Goal: Task Accomplishment & Management: Use online tool/utility

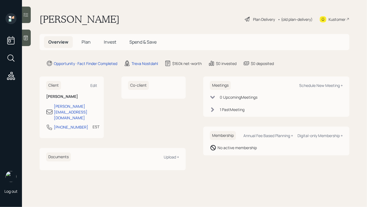
click at [24, 36] on icon at bounding box center [25, 37] width 5 height 5
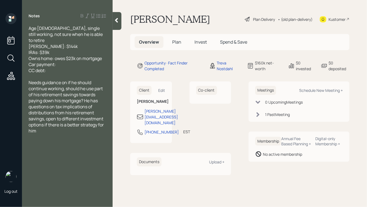
click at [66, 64] on div "Age [DEMOGRAPHIC_DATA], single still working, not sure when he is able to retir…" at bounding box center [67, 49] width 77 height 48
click at [70, 41] on div "Age [DEMOGRAPHIC_DATA], single still working, not sure when he is able to retir…" at bounding box center [67, 49] width 77 height 48
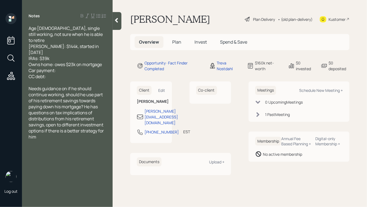
click at [58, 46] on div "Age [DEMOGRAPHIC_DATA], single still working, not sure when he is able to retir…" at bounding box center [67, 52] width 77 height 54
click at [104, 52] on div "Age [DEMOGRAPHIC_DATA], single still working, not sure when he is able to retir…" at bounding box center [67, 52] width 77 height 54
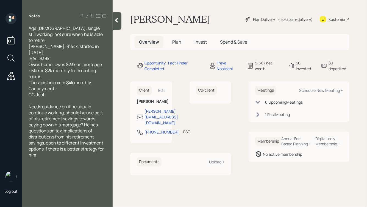
click at [59, 46] on div "Age [DEMOGRAPHIC_DATA], single still working, not sure when he is able to retir…" at bounding box center [67, 46] width 77 height 42
click at [59, 80] on div "Therapist income: $4k monthly Car payment: CC debt:" at bounding box center [67, 89] width 77 height 18
click at [29, 46] on span "Age [DEMOGRAPHIC_DATA], single still working, not sure when he is able to retir…" at bounding box center [66, 46] width 75 height 42
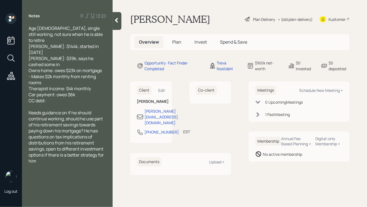
click at [36, 54] on div "Age [DEMOGRAPHIC_DATA], single still working, not sure when he is able to retir…" at bounding box center [67, 49] width 77 height 48
click at [55, 89] on div "Therapist income: $4k monthly Car payment: owes $6k CC debt:" at bounding box center [67, 95] width 77 height 18
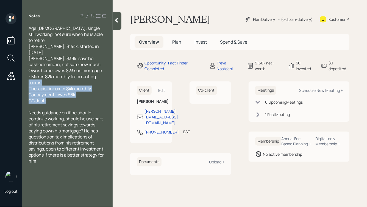
drag, startPoint x: 59, startPoint y: 92, endPoint x: 23, endPoint y: 66, distance: 43.9
click at [23, 66] on div "Age [DEMOGRAPHIC_DATA], single still working, not sure when he is able to retir…" at bounding box center [67, 94] width 91 height 139
click at [52, 86] on span "Therapist income: $4k monthly Car payment: owes $6k CC debt:" at bounding box center [60, 95] width 62 height 18
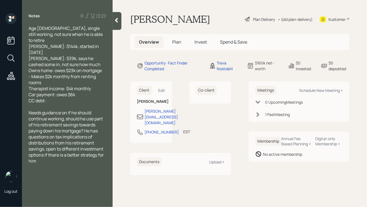
click at [96, 41] on div "Age [DEMOGRAPHIC_DATA], single still working, not sure when he is able to retir…" at bounding box center [67, 49] width 77 height 48
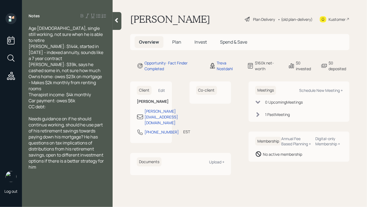
click at [118, 22] on icon at bounding box center [116, 20] width 5 height 5
